Goal: Check status: Check status

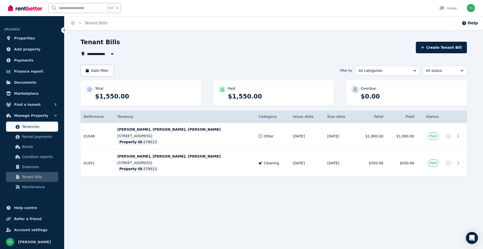
click at [36, 126] on span "Tenancies" at bounding box center [39, 127] width 34 height 6
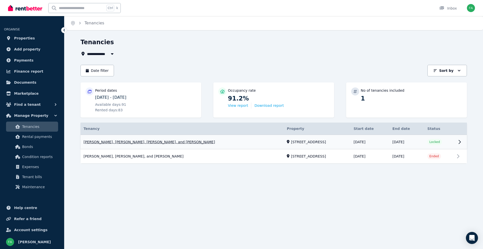
click at [278, 140] on link "View property details" at bounding box center [274, 142] width 386 height 14
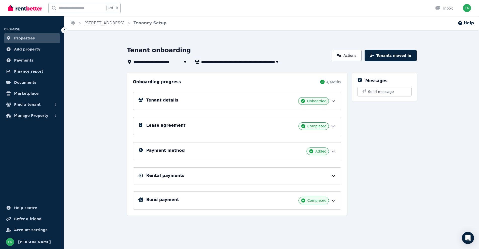
click at [335, 175] on icon at bounding box center [333, 175] width 5 height 5
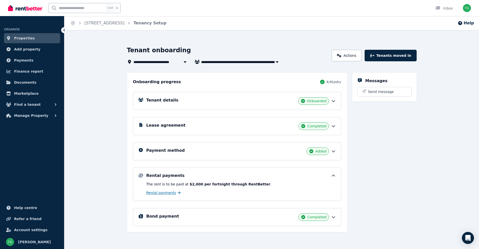
click at [169, 193] on span "Rental payments" at bounding box center [161, 192] width 30 height 5
